Goal: Information Seeking & Learning: Find specific page/section

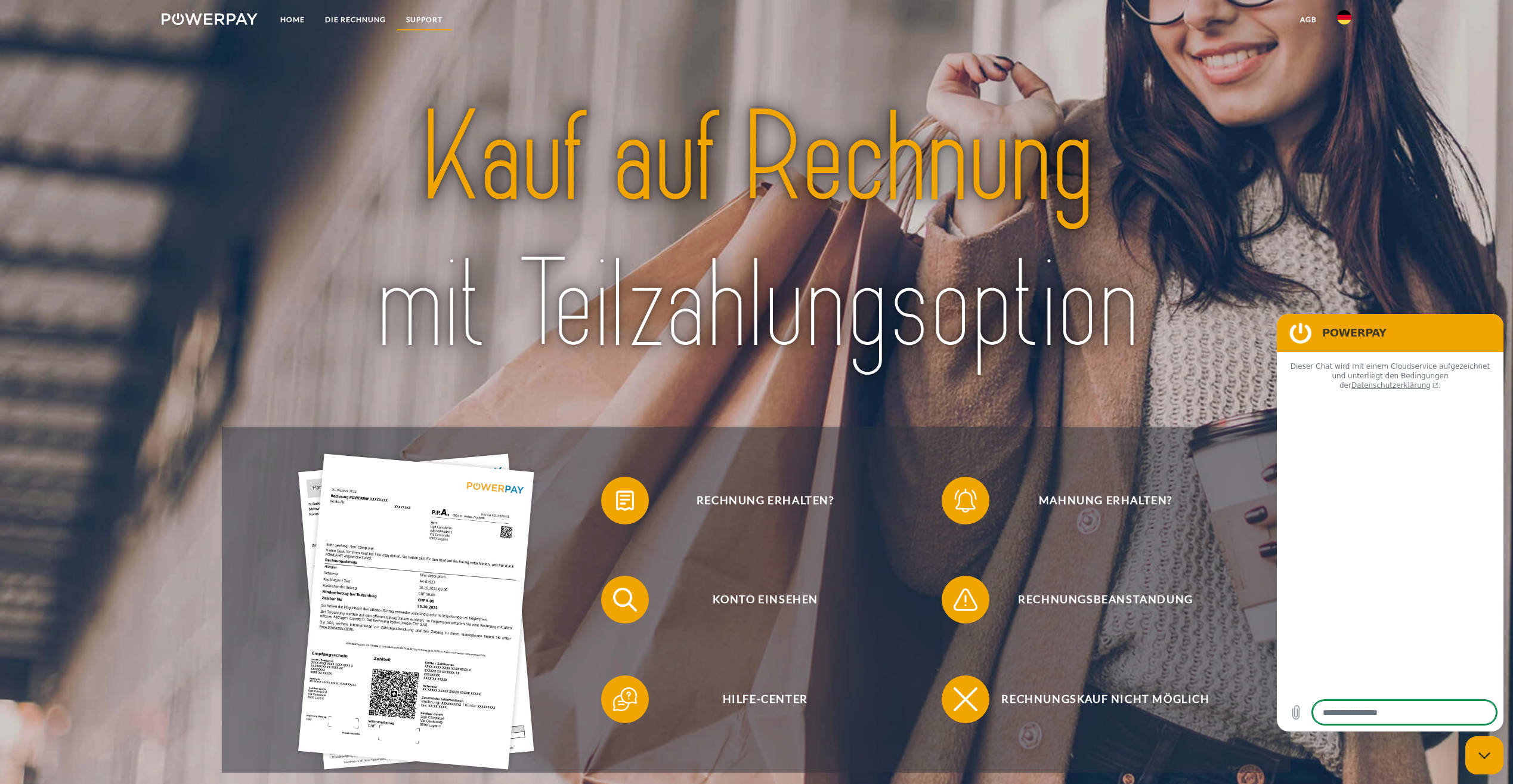
type textarea "*"
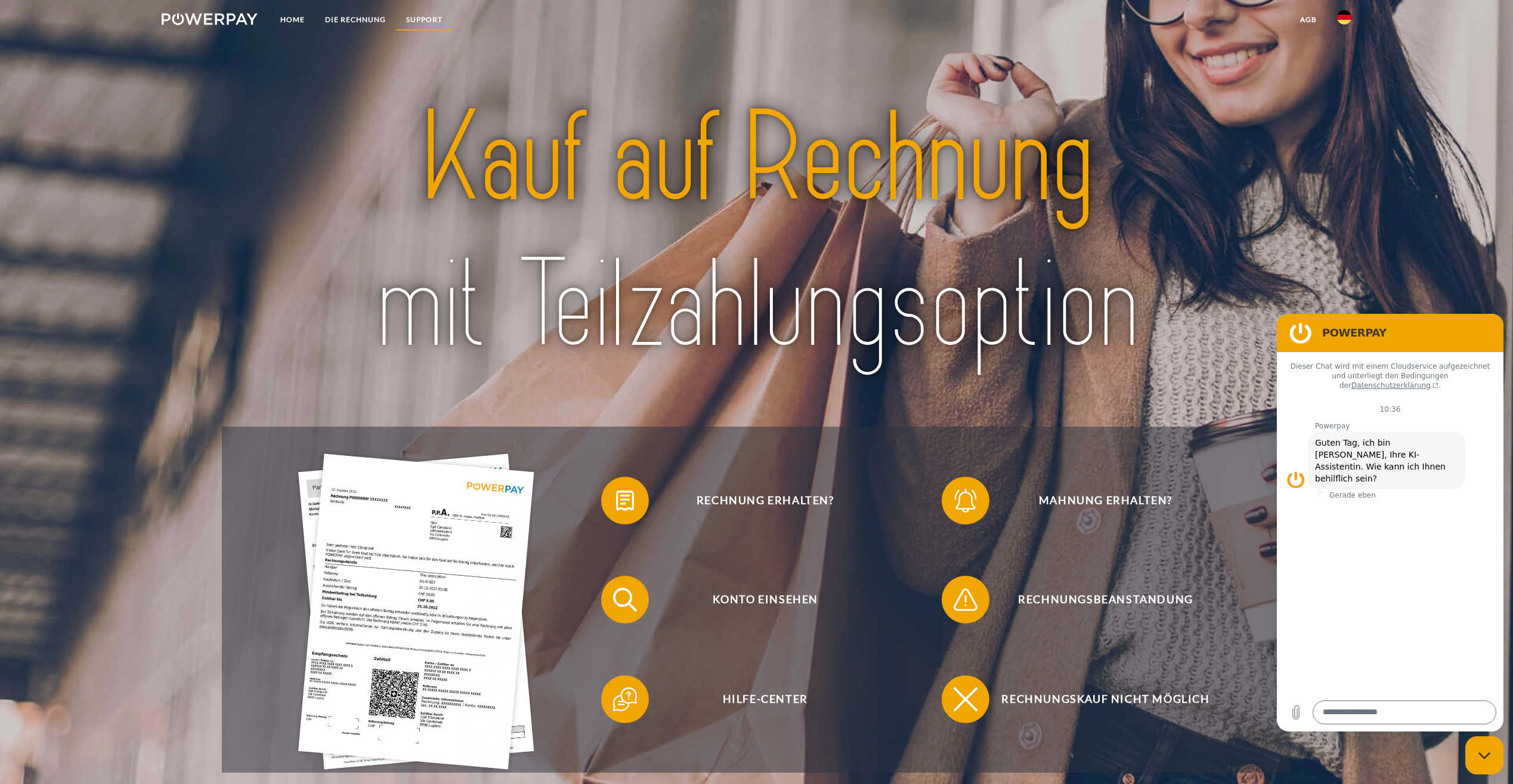
click at [420, 15] on link "SUPPORT" at bounding box center [425, 19] width 57 height 22
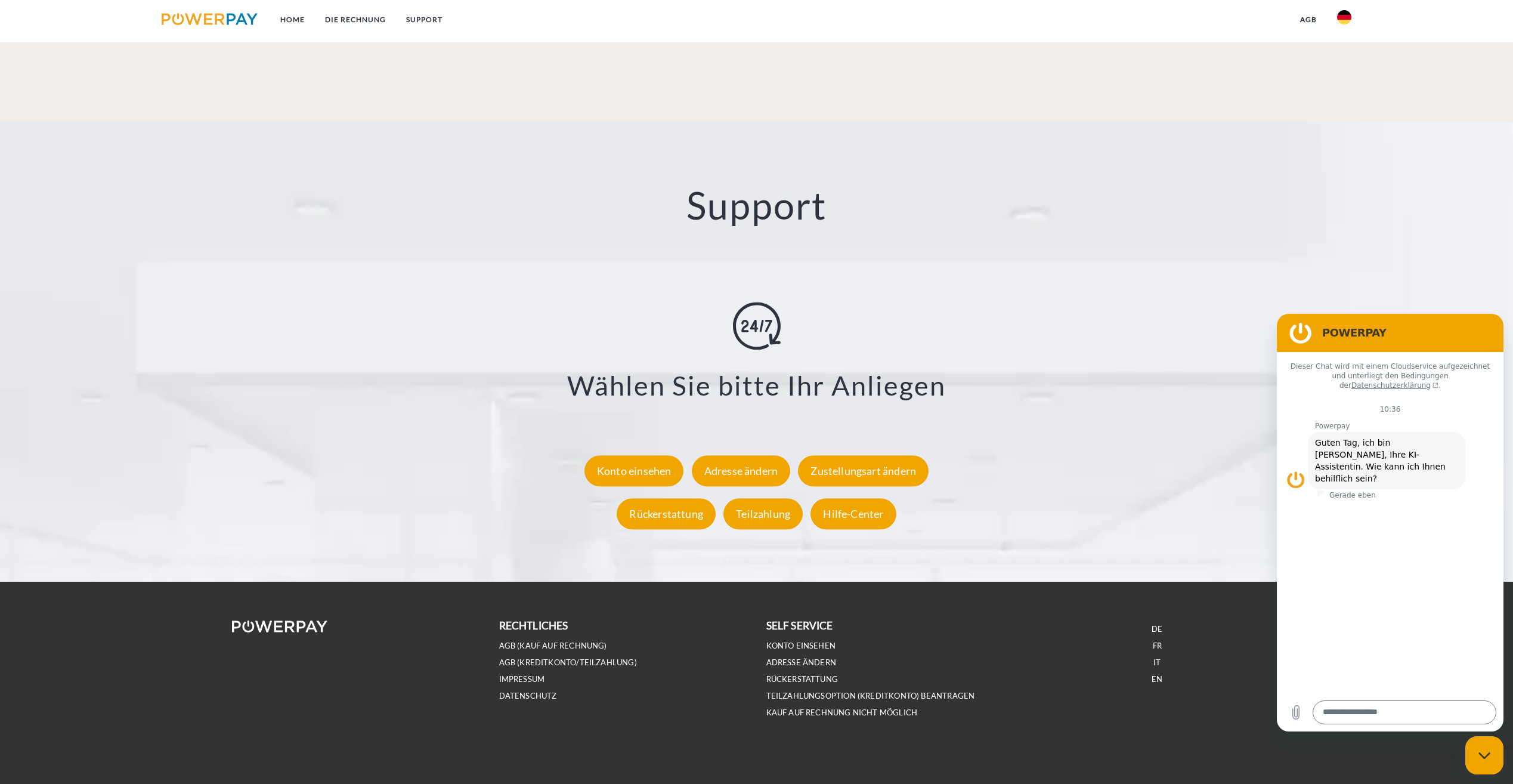
scroll to position [2065, 0]
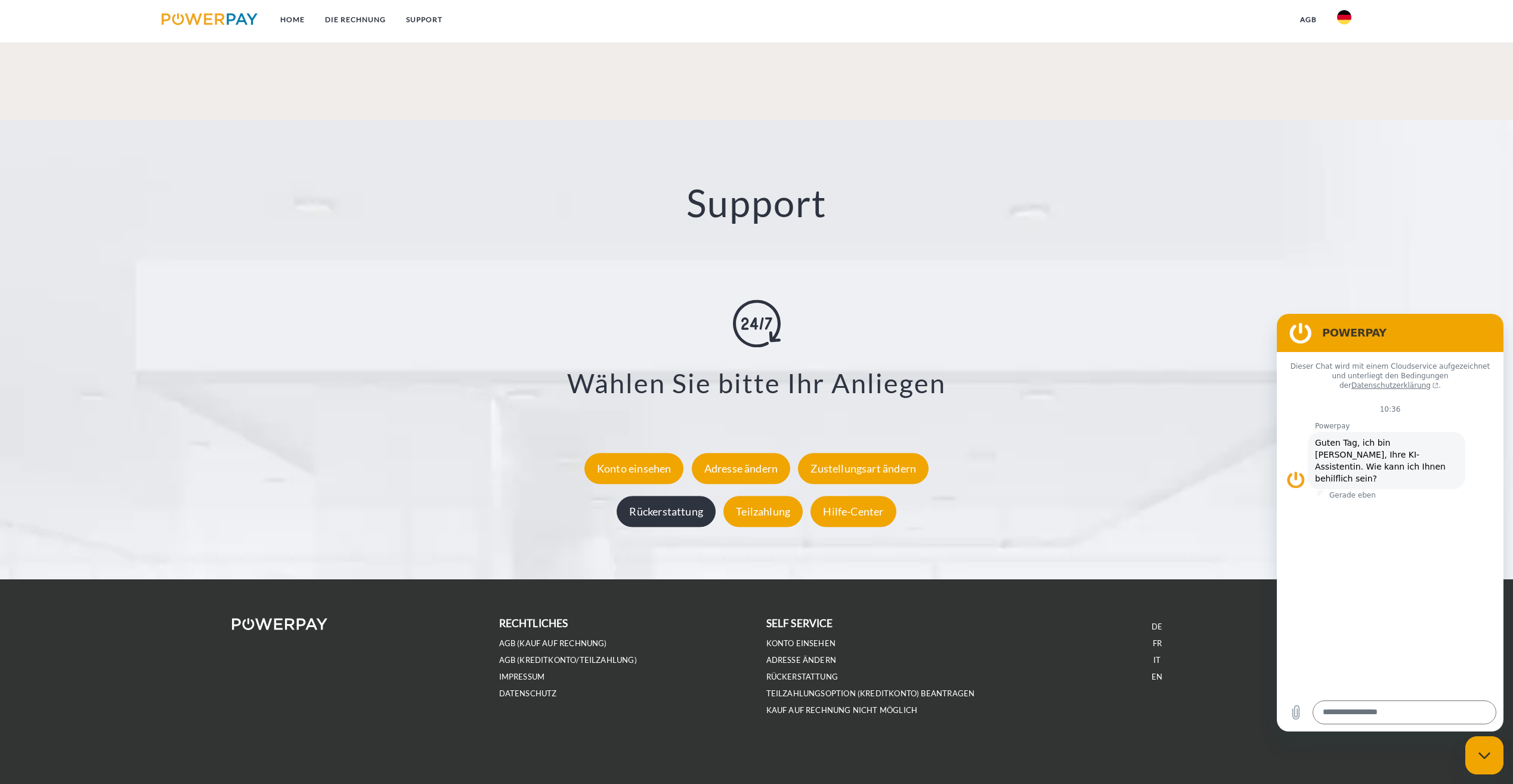
click at [671, 505] on div "Rückerstattung" at bounding box center [665, 511] width 99 height 31
